Goal: Check status: Check status

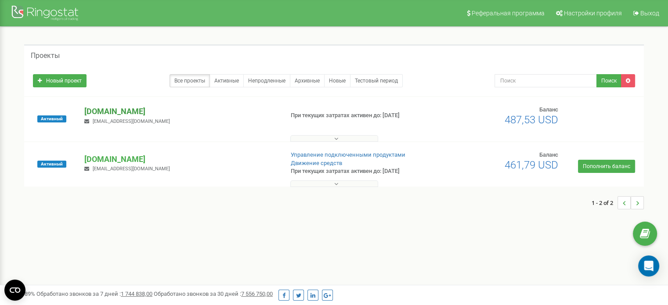
click at [124, 112] on p "[DOMAIN_NAME]" at bounding box center [180, 111] width 192 height 11
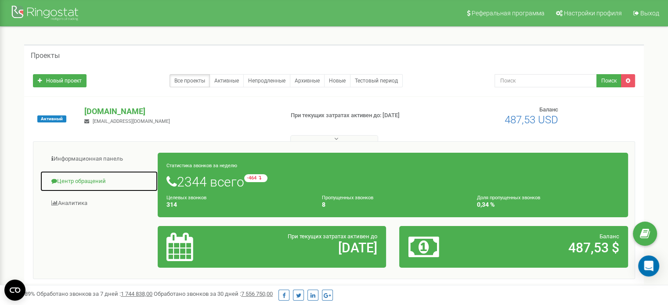
click at [104, 181] on link "Центр обращений" at bounding box center [99, 182] width 118 height 22
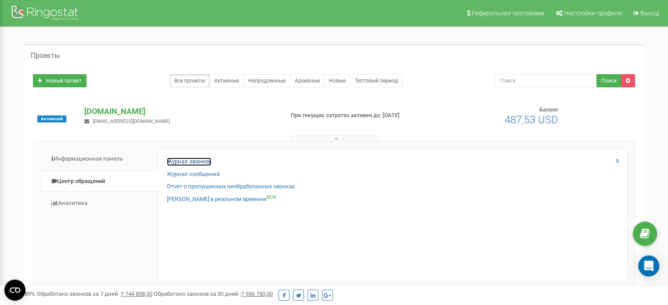
click at [197, 158] on link "Журнал звонков" at bounding box center [189, 162] width 44 height 8
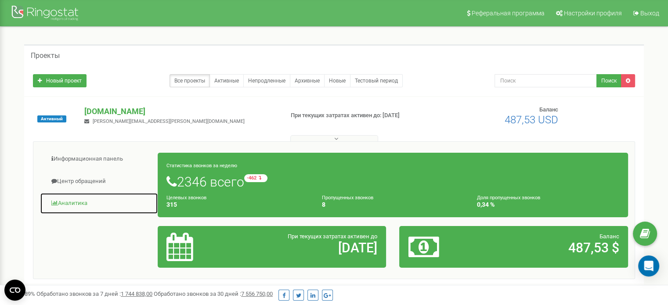
click at [79, 203] on link "Аналитика" at bounding box center [99, 204] width 118 height 22
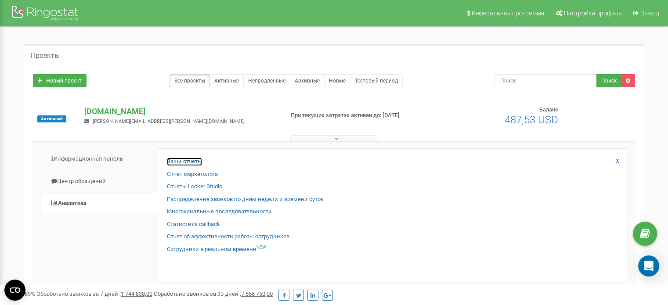
click at [185, 161] on link "Ваши отчеты" at bounding box center [184, 162] width 35 height 8
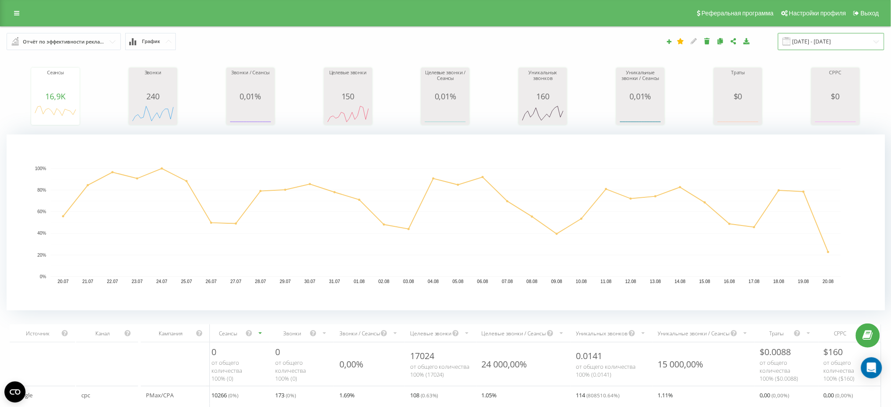
click at [830, 45] on input "[DATE] - [DATE]" at bounding box center [831, 41] width 106 height 17
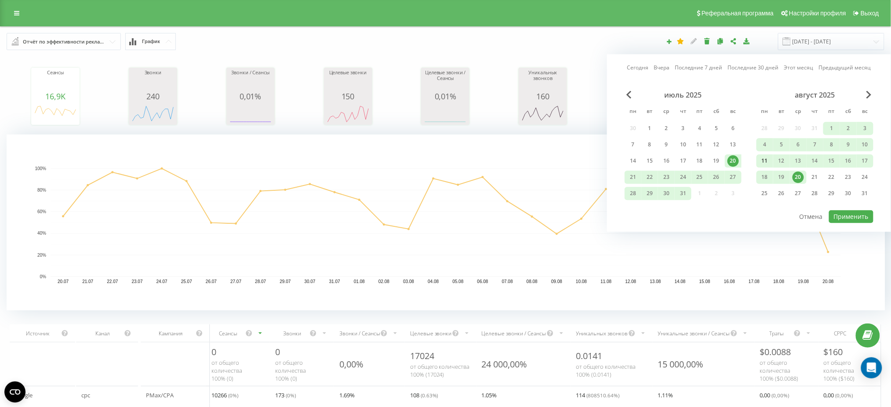
click at [761, 159] on div "11" at bounding box center [764, 160] width 11 height 11
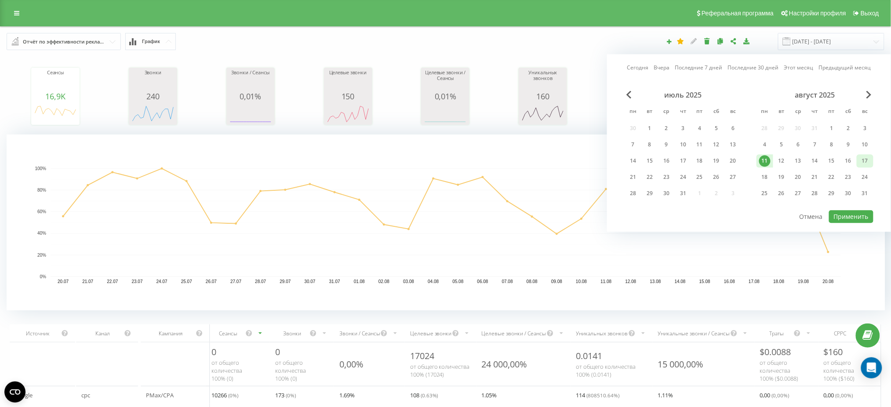
click at [865, 162] on div "17" at bounding box center [864, 160] width 11 height 11
click at [860, 215] on button "Применить" at bounding box center [851, 216] width 44 height 13
type input "[DATE] - [DATE]"
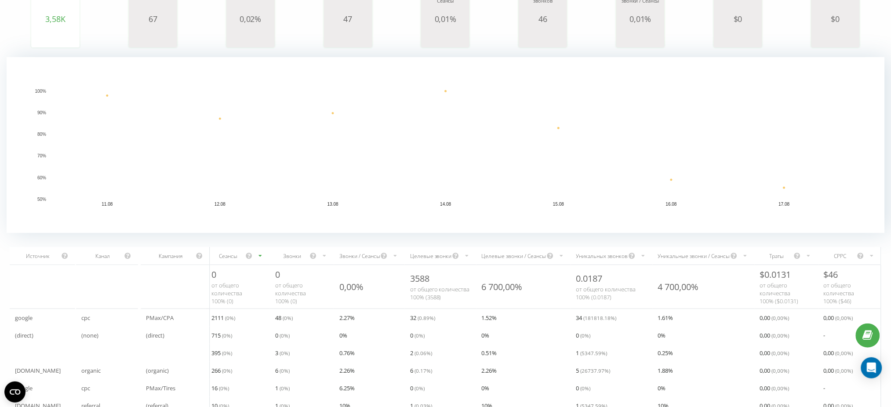
scroll to position [193, 0]
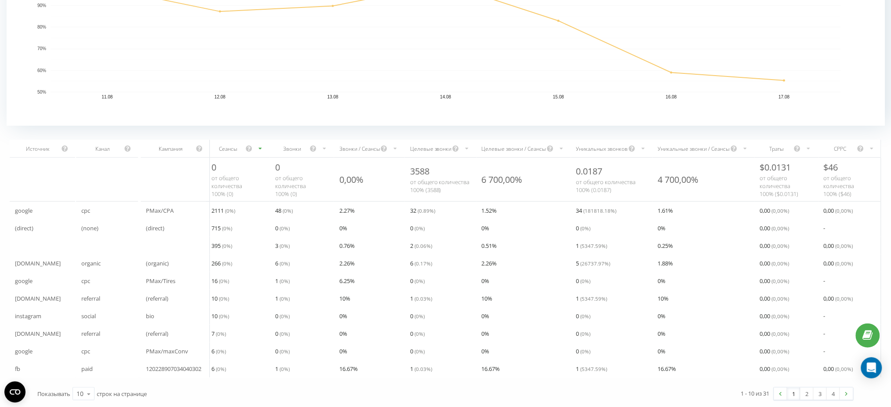
click at [597, 145] on div "Уникальных звонков" at bounding box center [602, 148] width 52 height 7
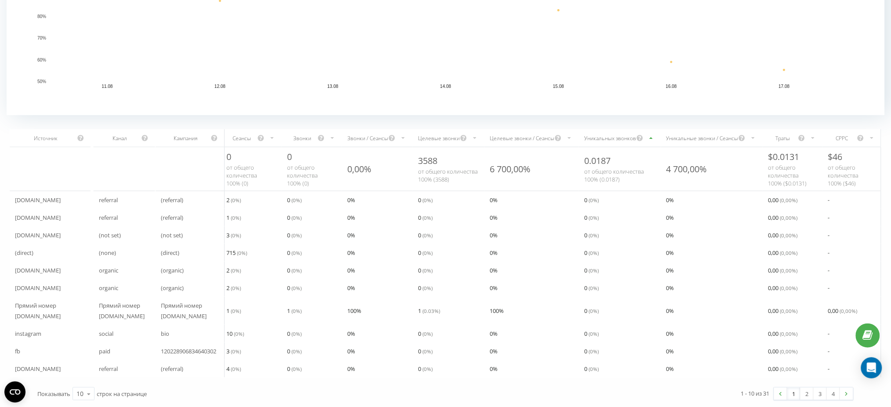
scroll to position [204, 0]
click at [602, 134] on div "Уникальных звонков" at bounding box center [610, 137] width 52 height 7
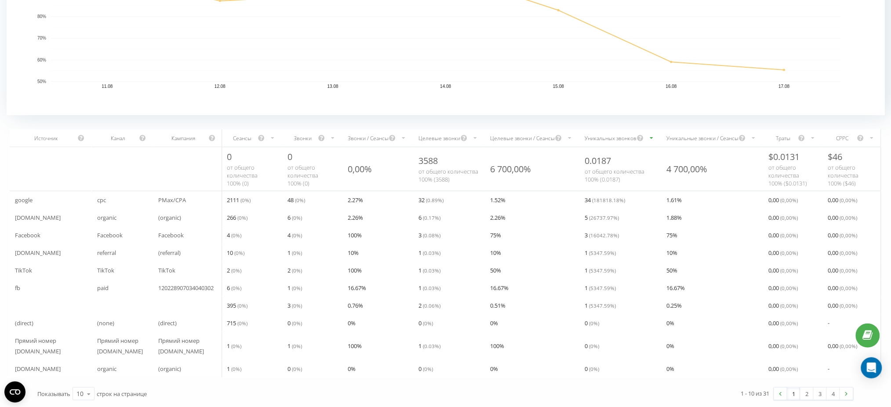
scroll to position [200, 0]
